Goal: Check status: Check status

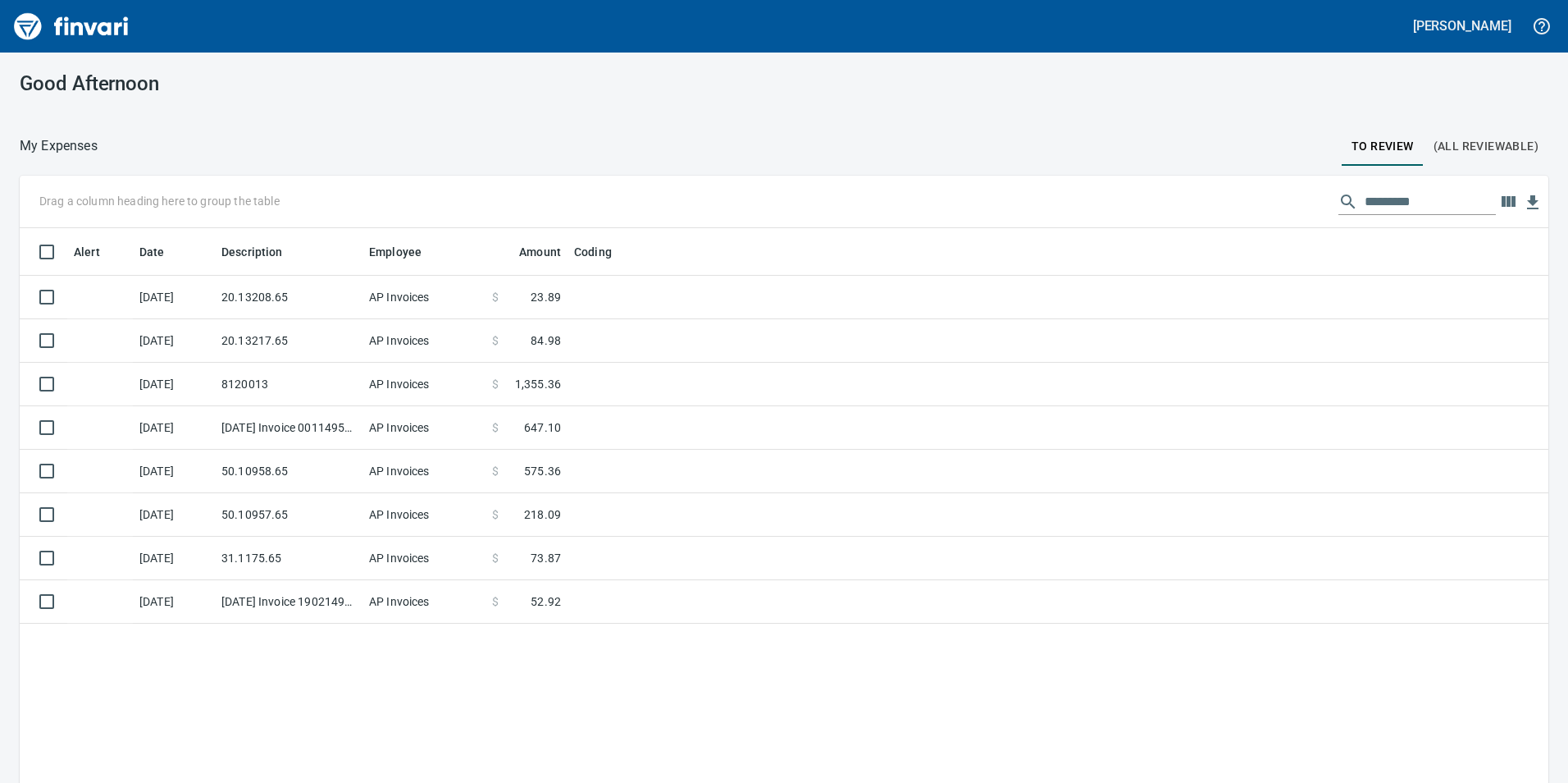
scroll to position [590, 1505]
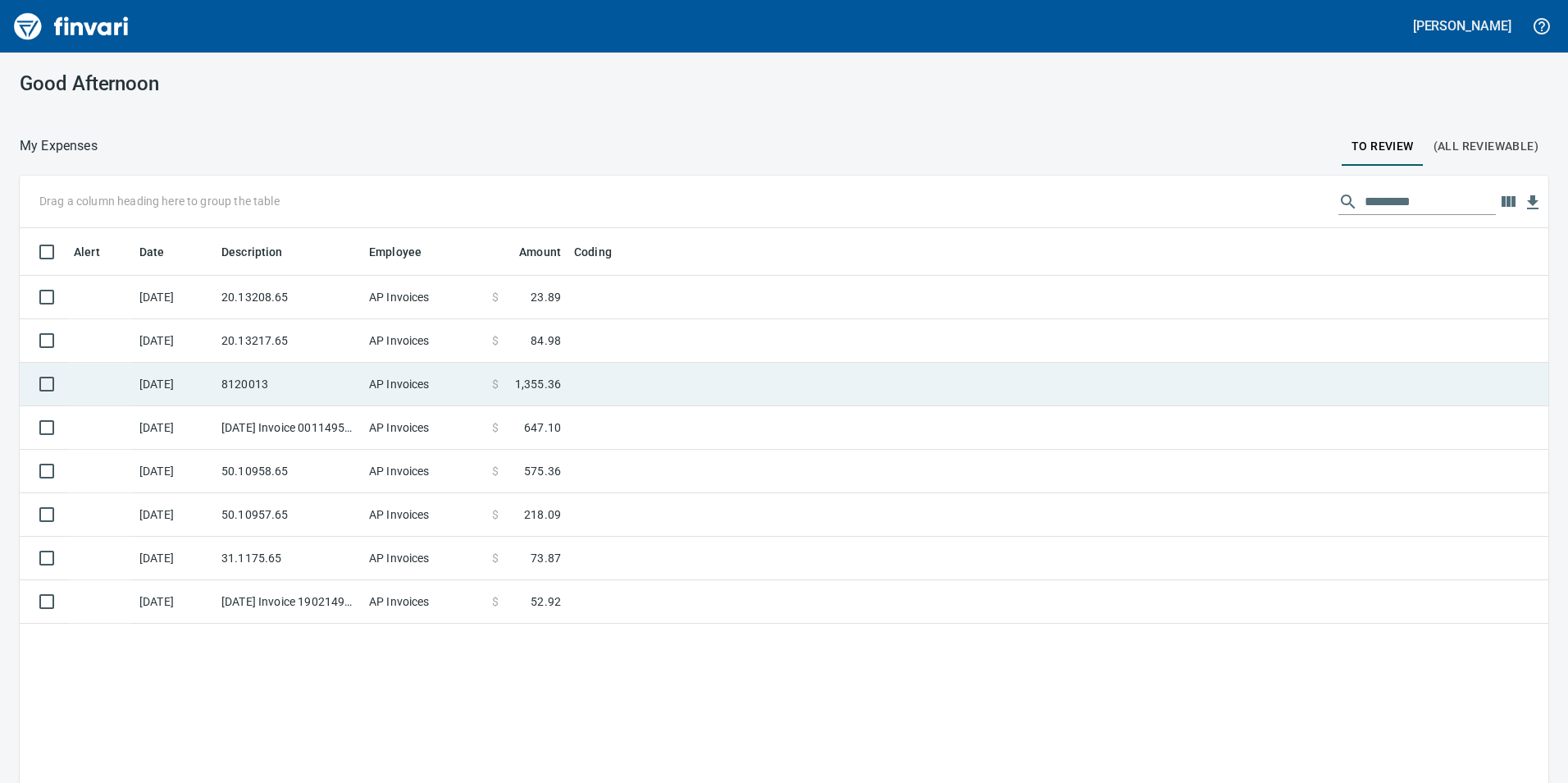
click at [256, 301] on td "20.13208.65" at bounding box center [289, 298] width 147 height 43
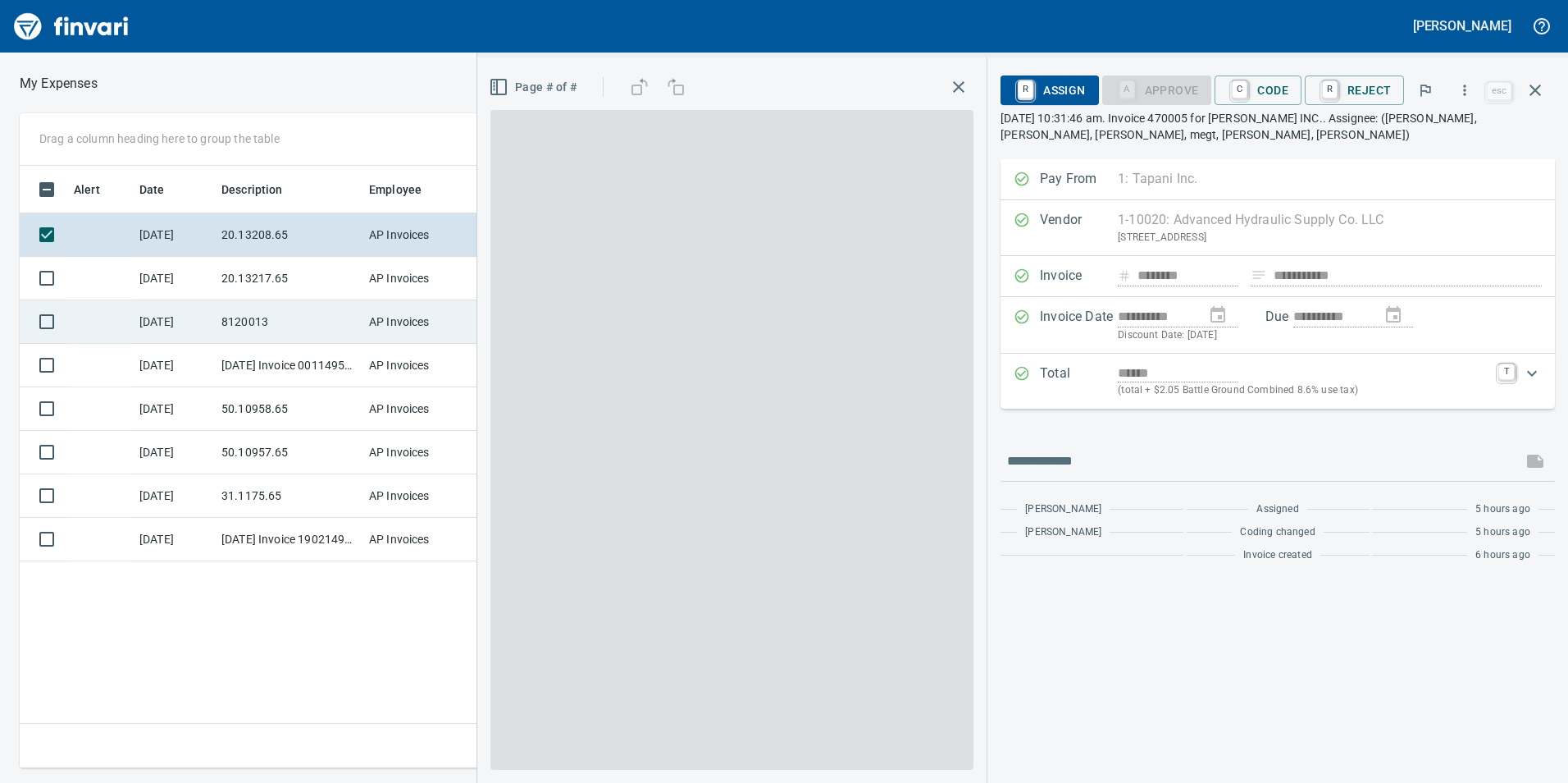
scroll to position [590, 1107]
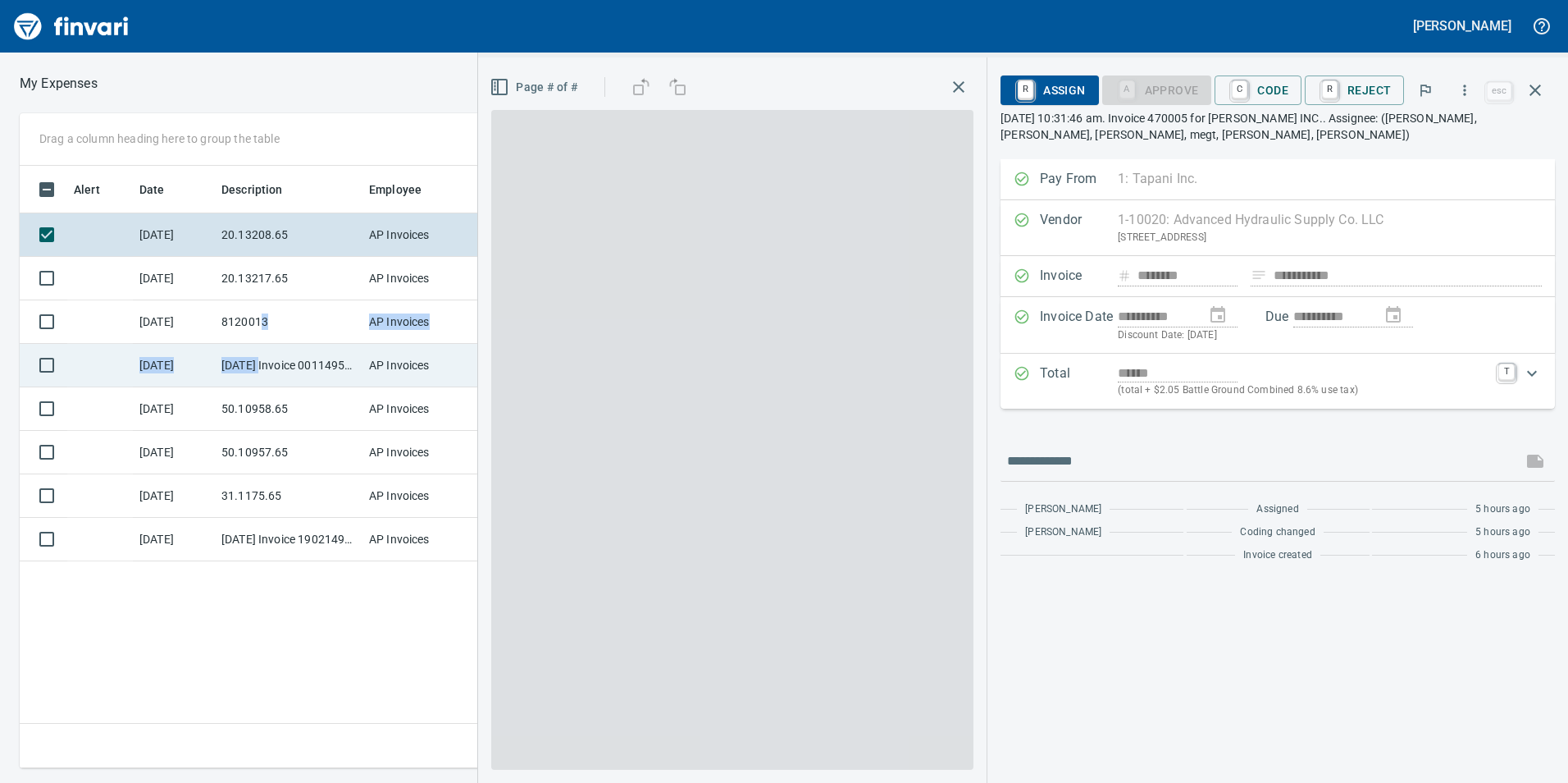
click at [262, 347] on tbody "9/11/2025 20.13208.65 AP Invoices $ 23.89 9/9/2025 20.13217.65 AP Invoices $ 84…" at bounding box center [579, 387] width 1119 height 348
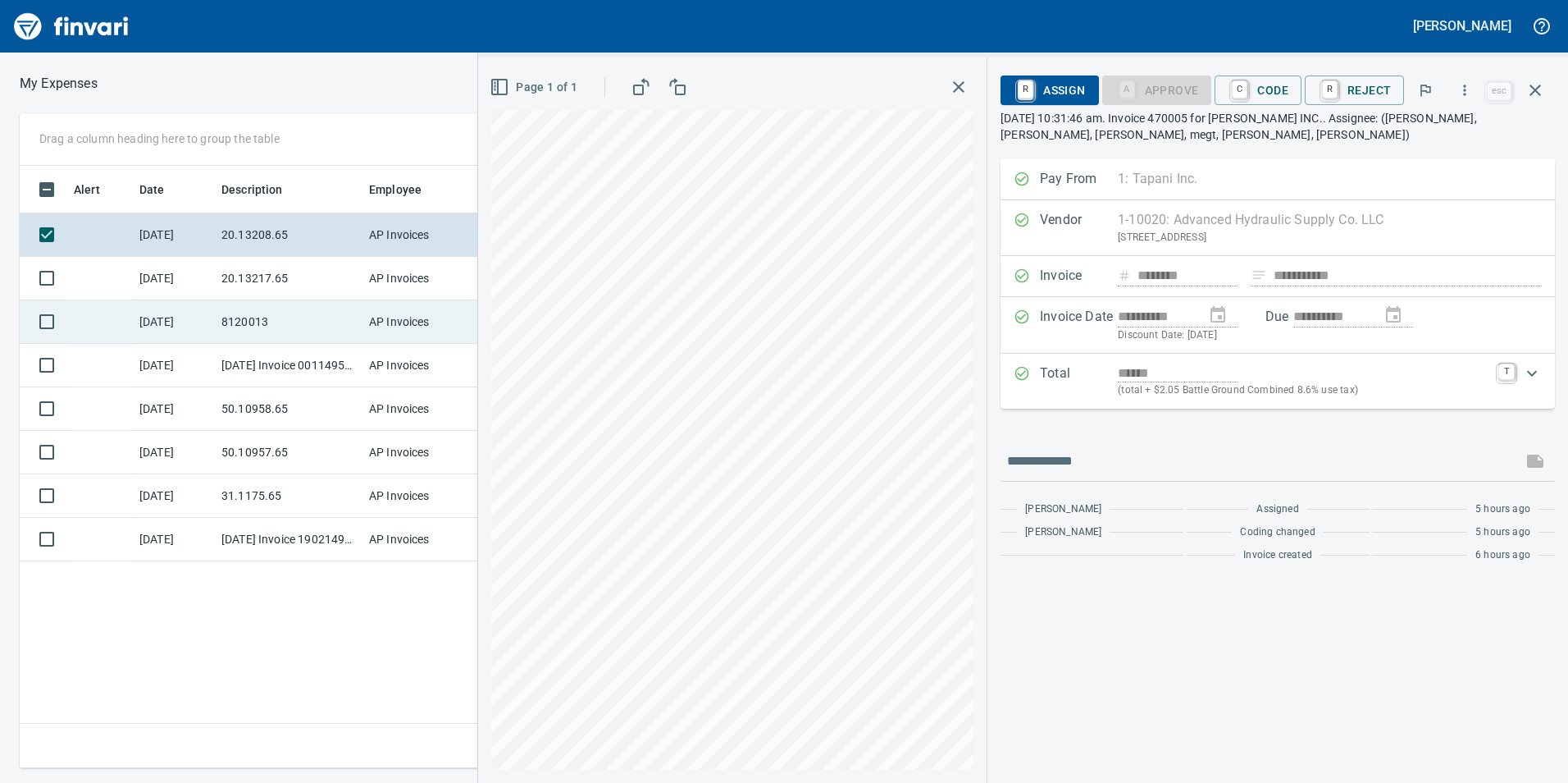
drag, startPoint x: 262, startPoint y: 347, endPoint x: 228, endPoint y: 305, distance: 54.0
click at [230, 311] on td "8120013" at bounding box center [289, 322] width 147 height 43
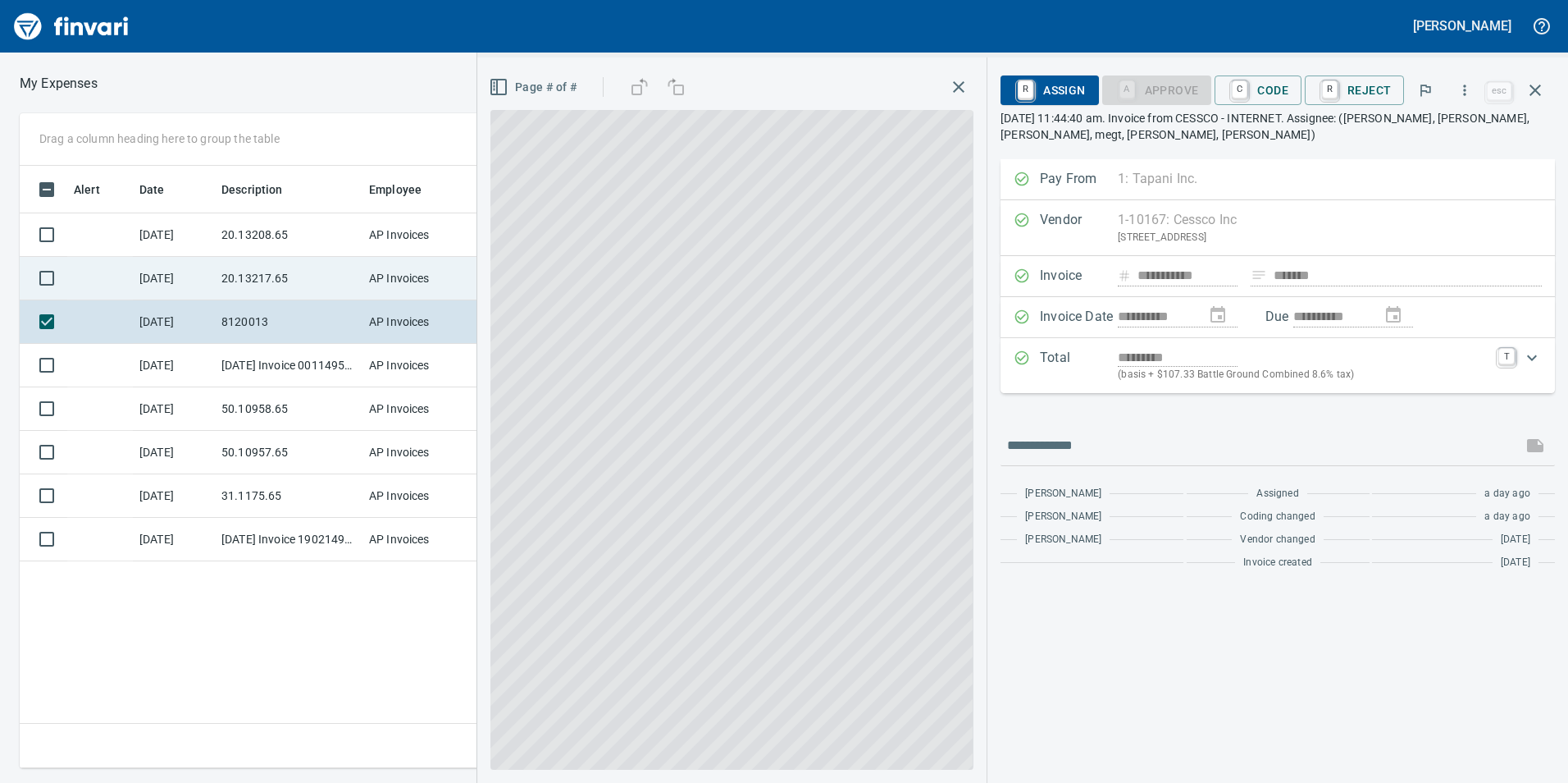
click at [224, 280] on td "20.13217.65" at bounding box center [289, 279] width 147 height 43
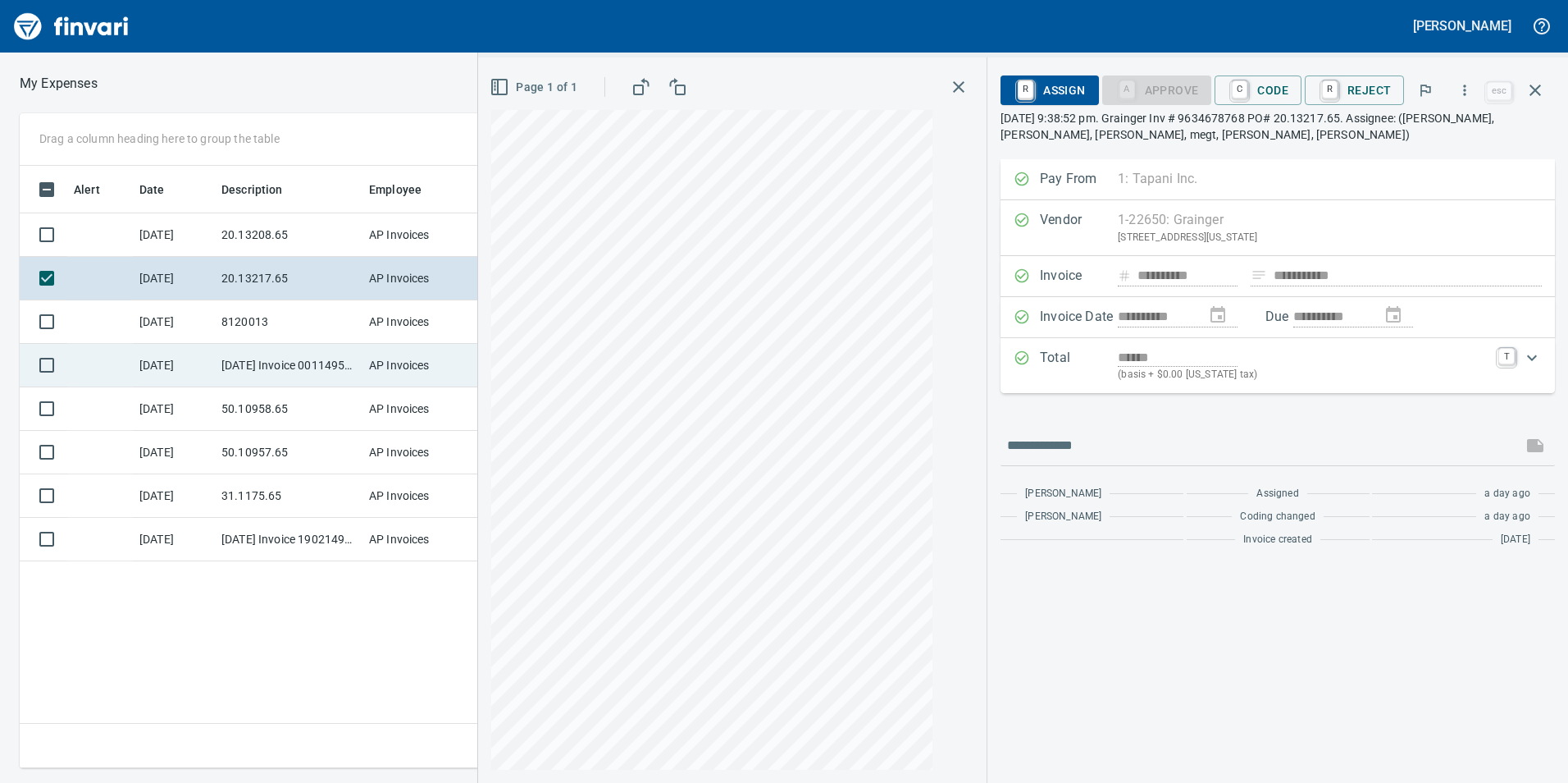
click at [284, 363] on td "[DATE] Invoice 001149500-0 from Cessco Inc (1-10167)" at bounding box center [289, 366] width 147 height 43
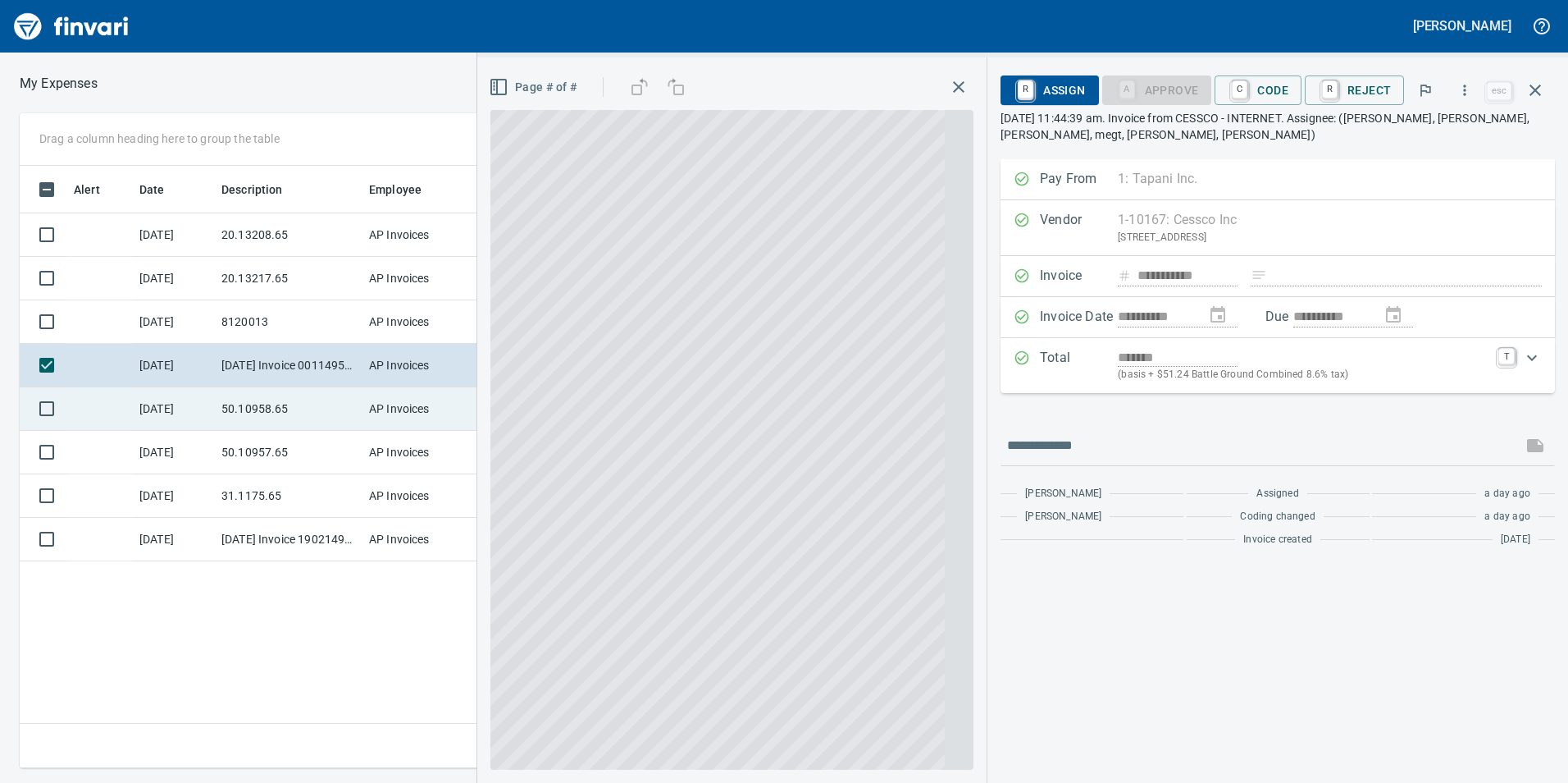
click at [282, 402] on td "50.10958.65" at bounding box center [289, 409] width 147 height 43
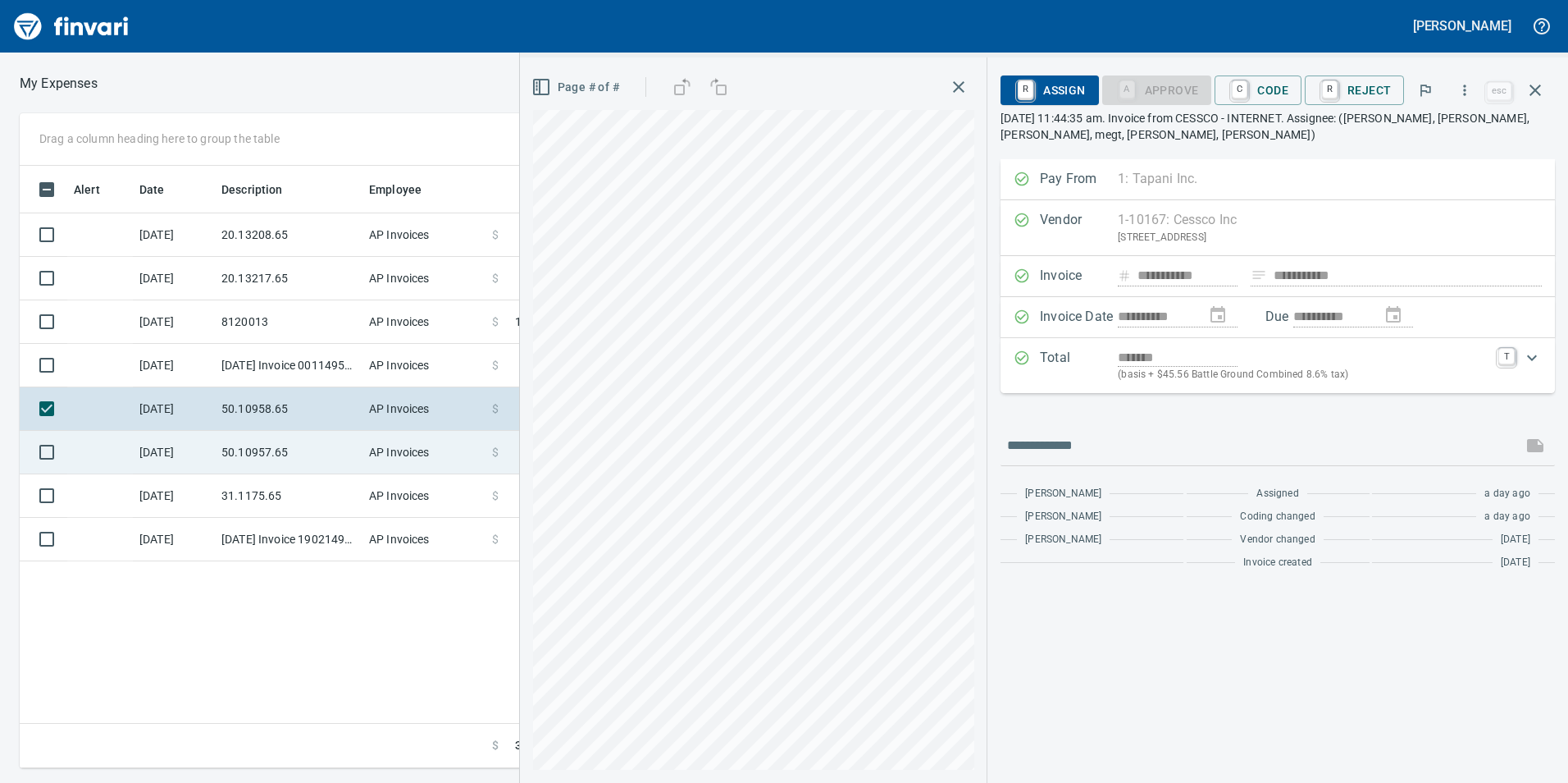
click at [264, 452] on td "50.10957.65" at bounding box center [289, 453] width 147 height 43
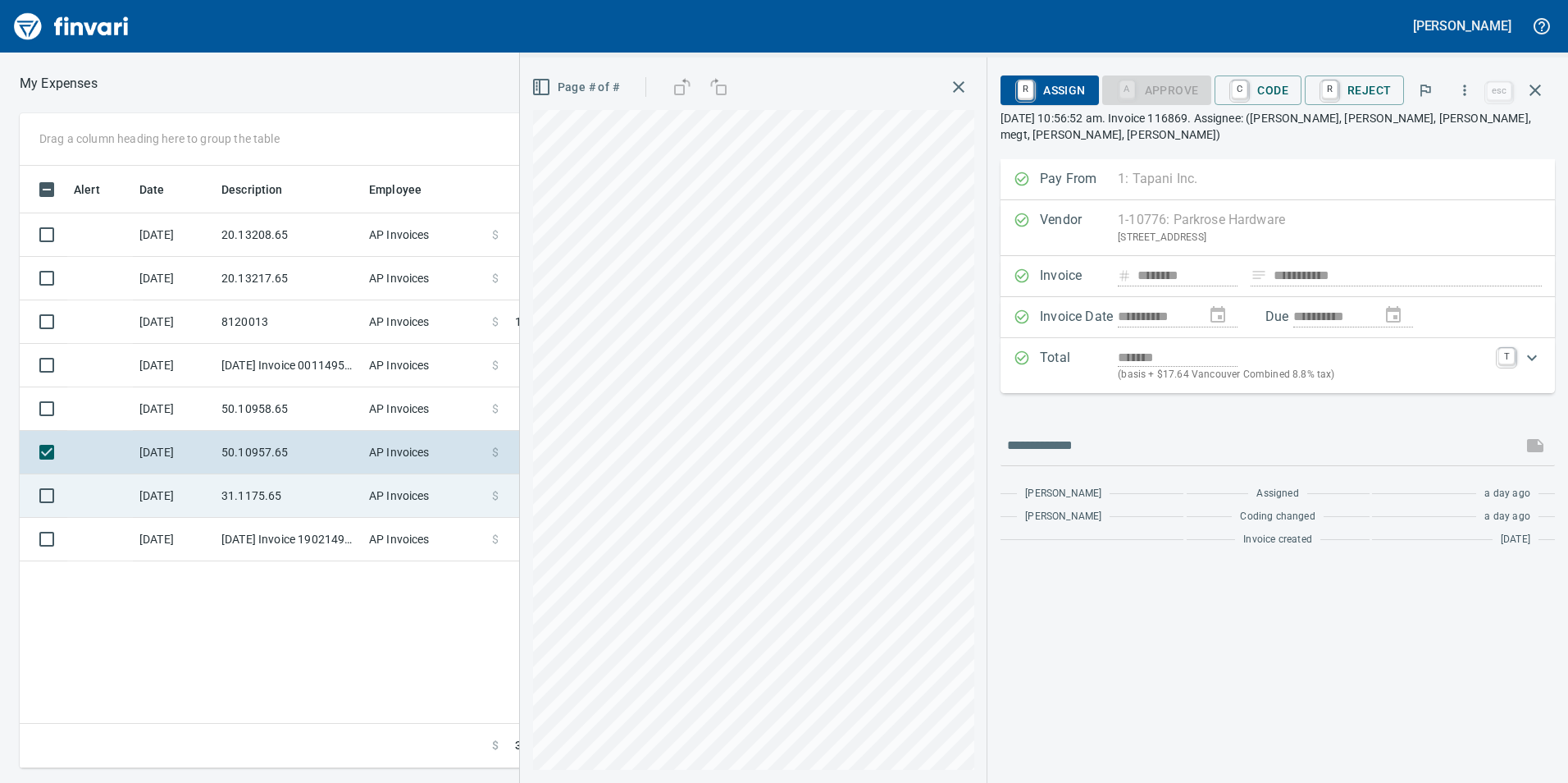
click at [269, 492] on td "31.1175.65" at bounding box center [289, 496] width 147 height 43
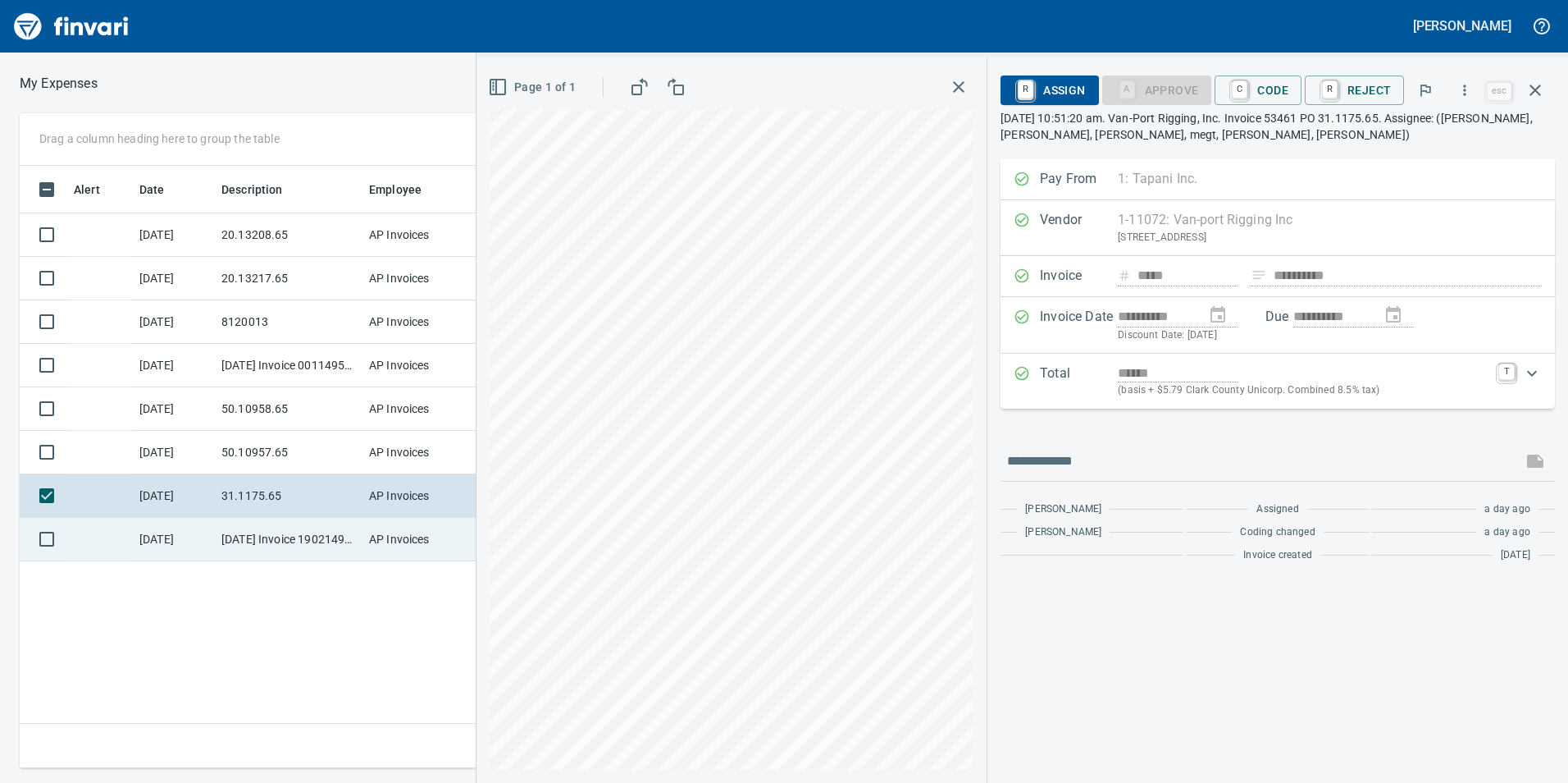
click at [259, 530] on td "[DATE] Invoice 190214993-00 from Tacoma Screw Products Inc (1-10999)" at bounding box center [289, 540] width 147 height 43
